Goal: Task Accomplishment & Management: Manage account settings

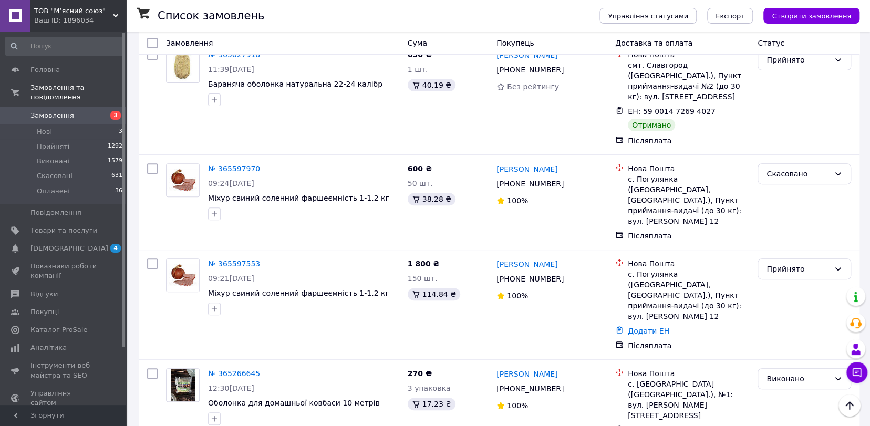
scroll to position [105, 0]
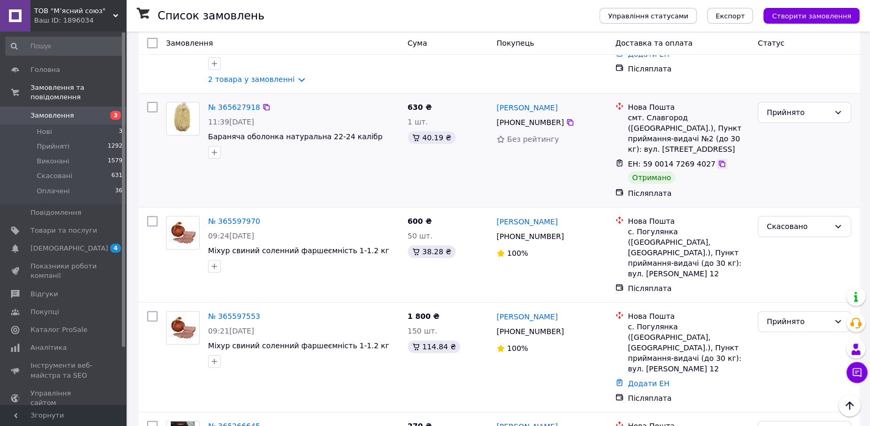
click at [718, 161] on icon at bounding box center [721, 164] width 6 height 6
